Goal: Check status

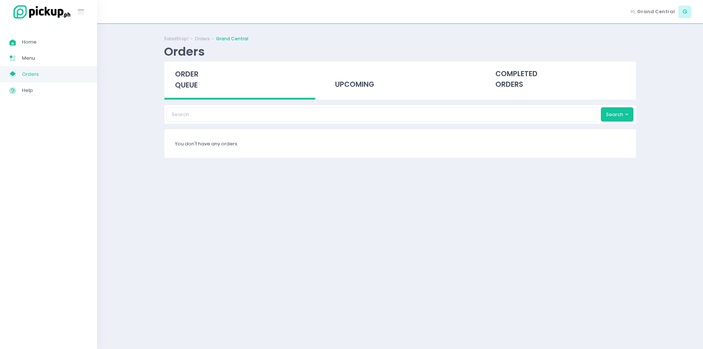
click at [44, 74] on span "Orders" at bounding box center [55, 75] width 66 height 10
click at [370, 85] on div "upcoming" at bounding box center [400, 80] width 151 height 36
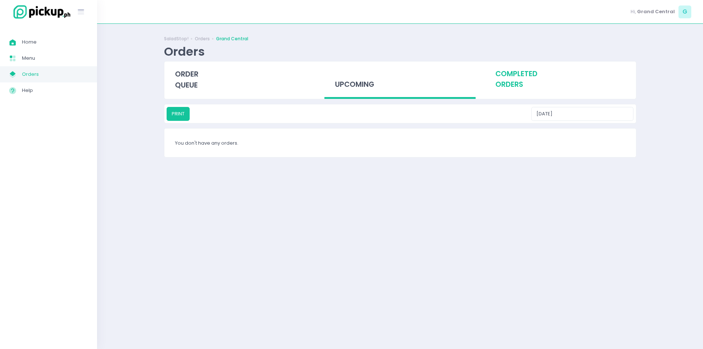
click at [523, 82] on div "completed orders" at bounding box center [560, 80] width 151 height 36
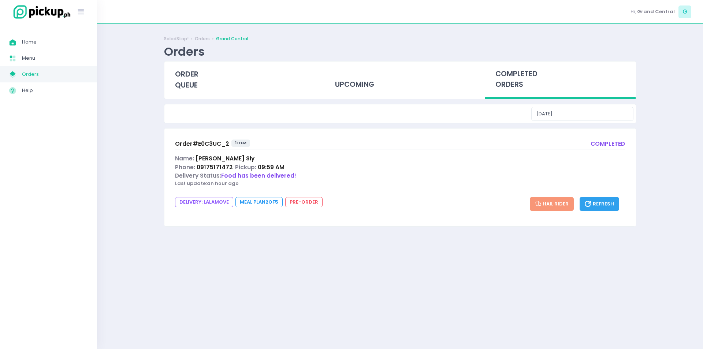
click at [204, 144] on span "Order# E0C3UC_2" at bounding box center [202, 144] width 54 height 8
